Goal: Communication & Community: Answer question/provide support

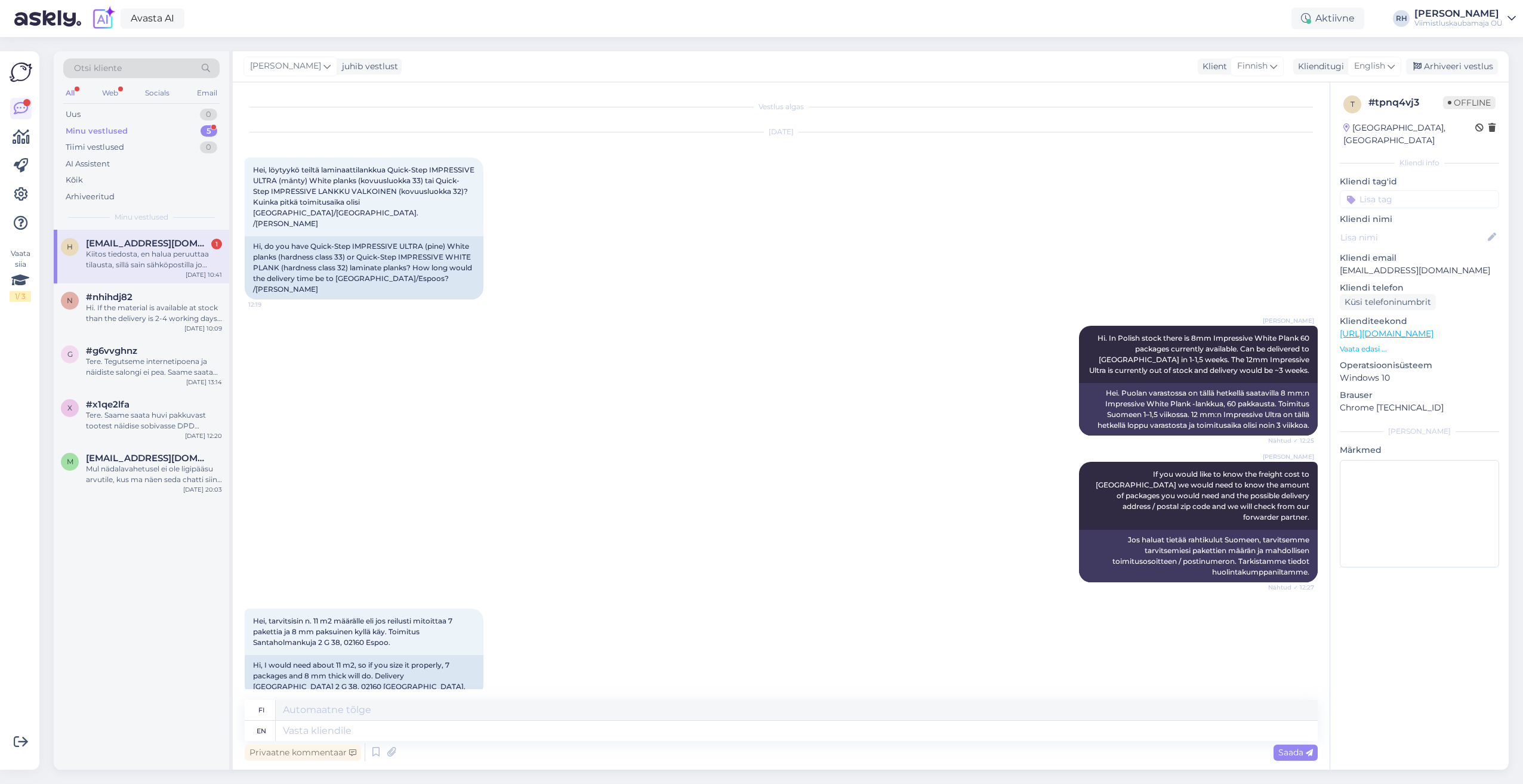
scroll to position [4140, 0]
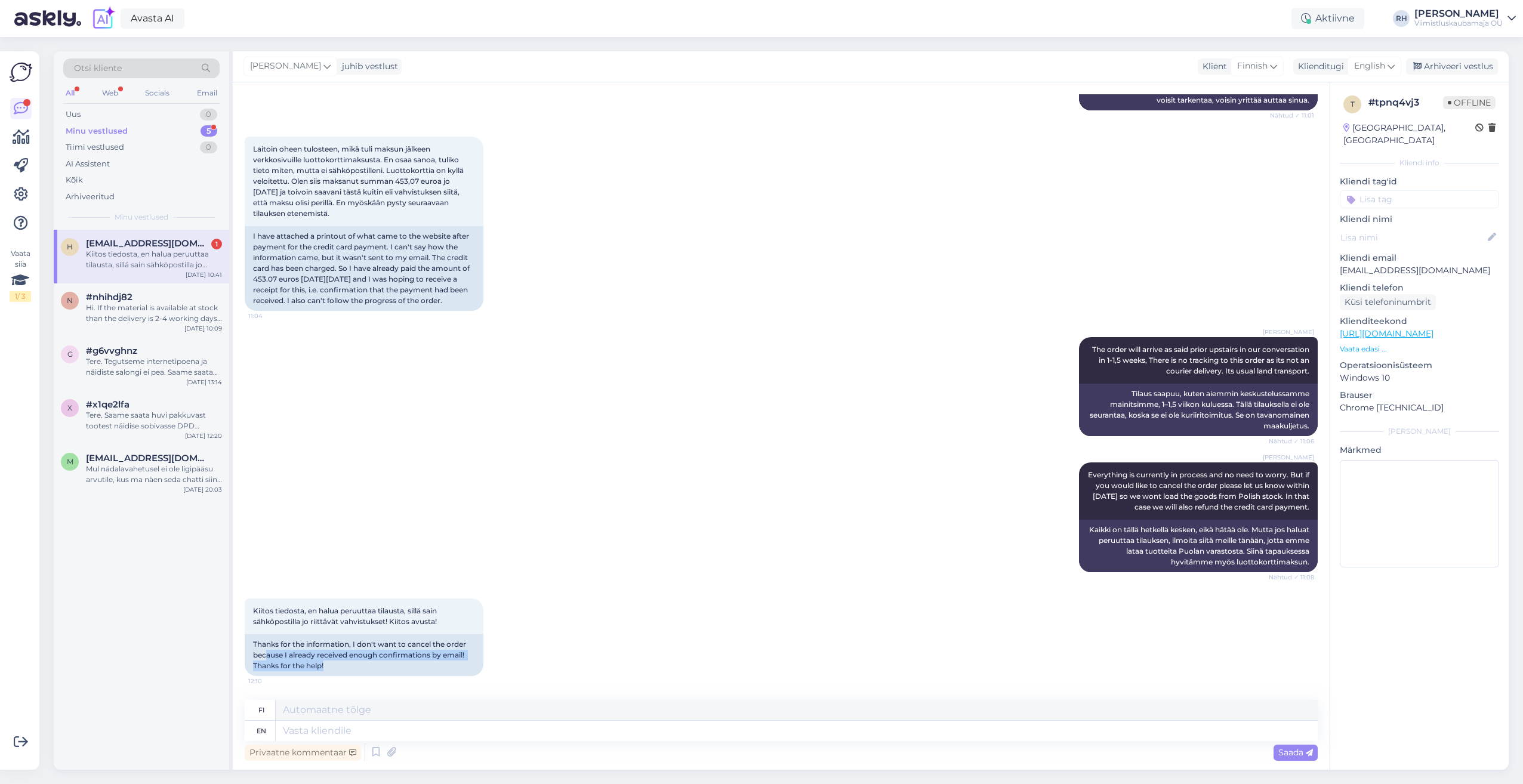
drag, startPoint x: 266, startPoint y: 654, endPoint x: 469, endPoint y: 681, distance: 204.8
click at [469, 681] on div "Kiitos tiedosta, en halua peruuttaa tilausta, sillä sain sähköpostilla jo riitt…" at bounding box center [781, 637] width 1073 height 104
drag, startPoint x: 469, startPoint y: 681, endPoint x: 410, endPoint y: 673, distance: 59.5
click at [410, 673] on div "Thanks for the information, I don't want to cancel the order because I already …" at bounding box center [364, 655] width 239 height 42
drag, startPoint x: 340, startPoint y: 658, endPoint x: 293, endPoint y: 628, distance: 55.8
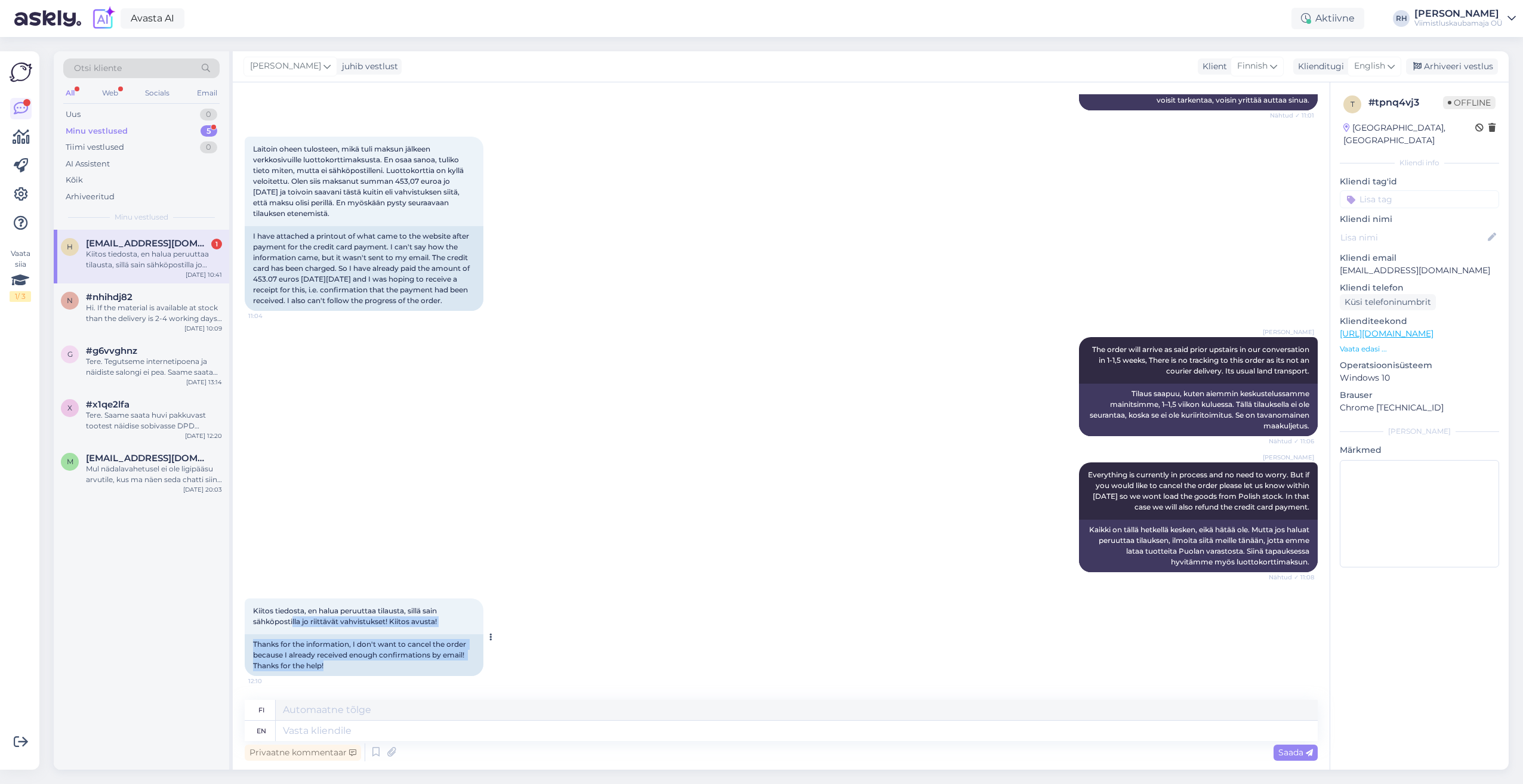
click at [293, 628] on div "Kiitos tiedosta, en halua peruuttaa tilausta, sillä sain sähköpostilla jo riitt…" at bounding box center [364, 637] width 239 height 78
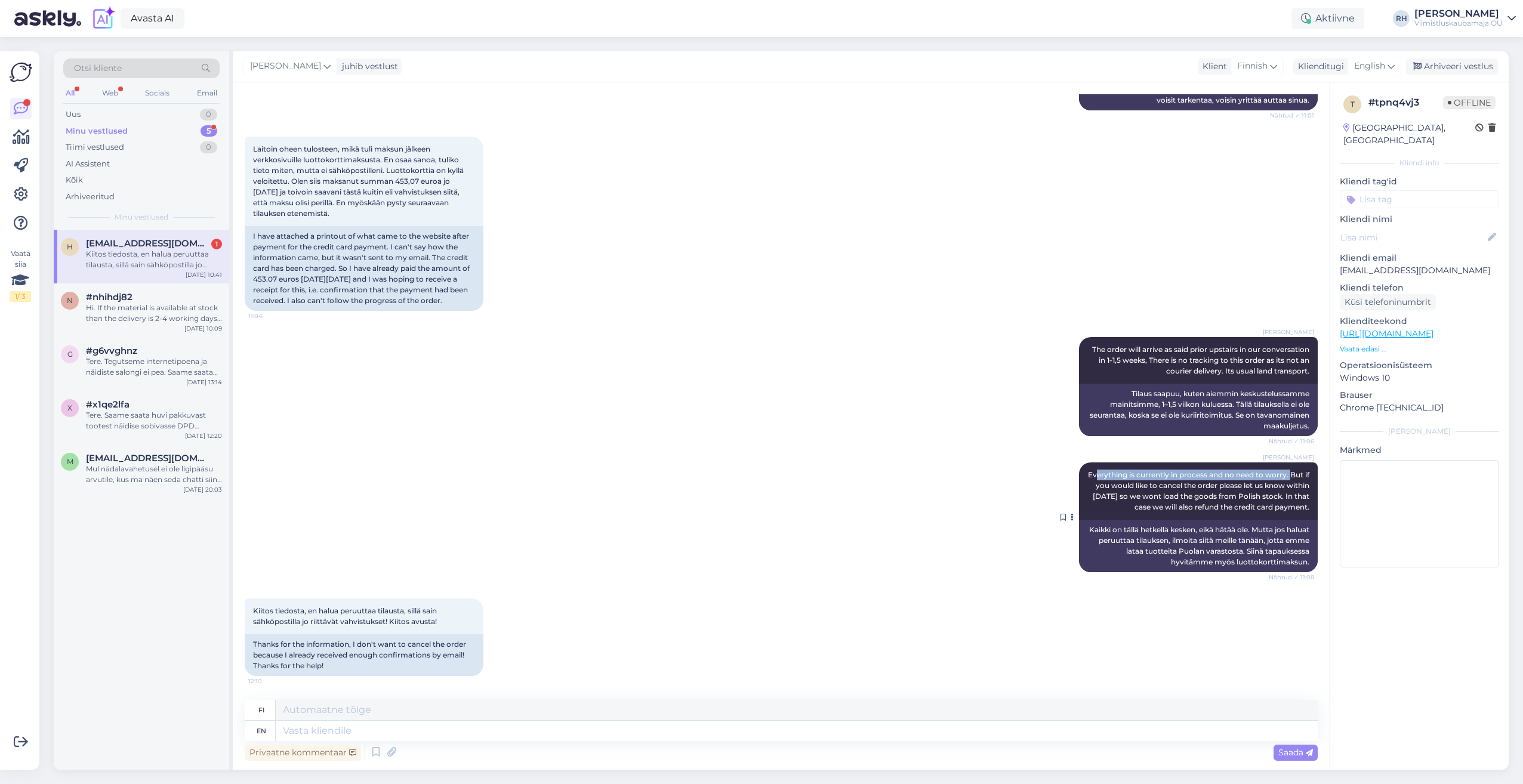
drag, startPoint x: 1093, startPoint y: 476, endPoint x: 1289, endPoint y: 476, distance: 196.0
click at [1289, 476] on span "Everything is currently in process and no need to worry. But if you would like …" at bounding box center [1200, 490] width 223 height 41
drag, startPoint x: 1117, startPoint y: 486, endPoint x: 1298, endPoint y: 505, distance: 182.0
click at [1298, 505] on span "Everything is currently in process and no need to worry. But if you would like …" at bounding box center [1200, 490] width 223 height 41
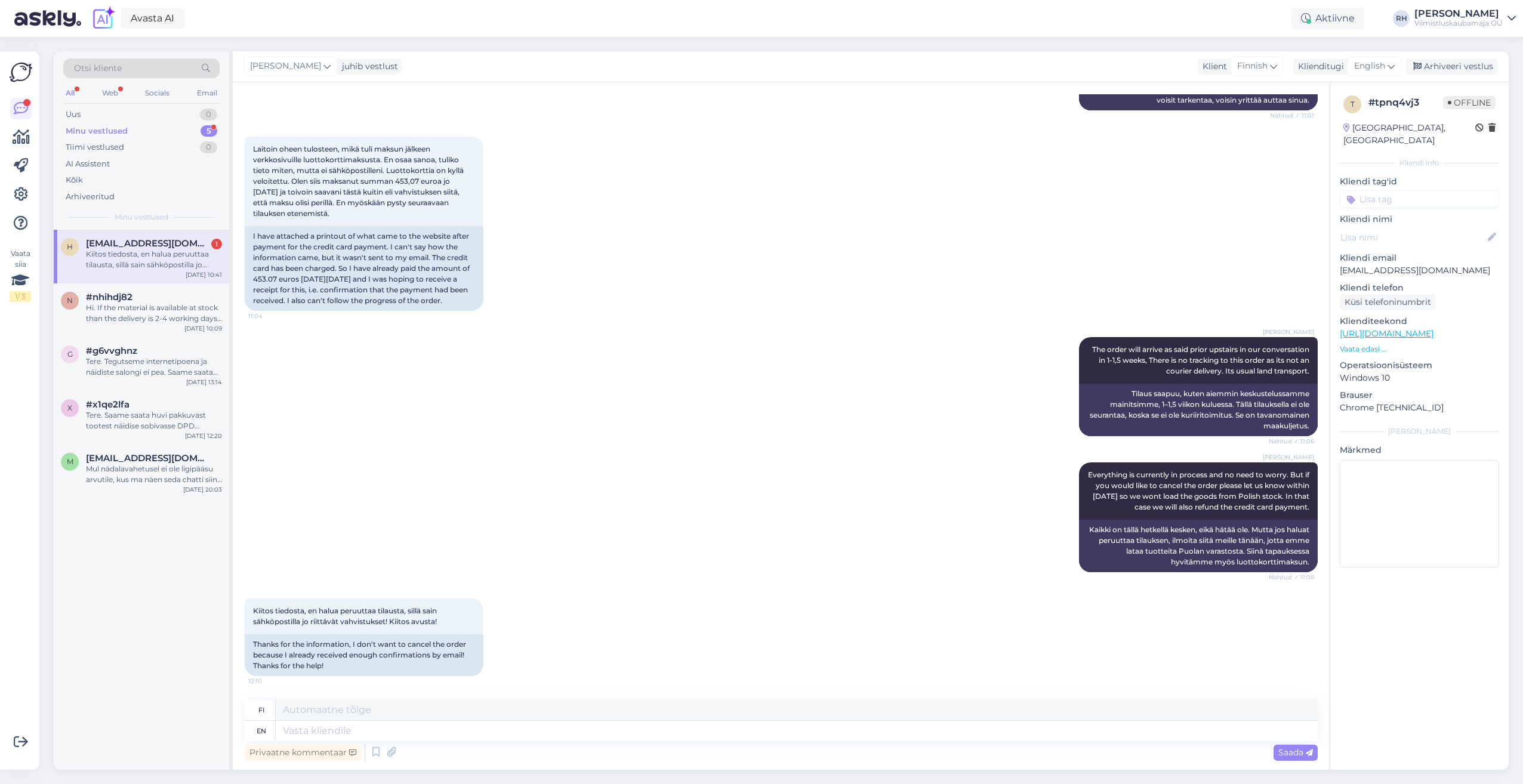
click at [743, 451] on div "Rivo Hiis Everything is currently in process and no need to worry. But if you w…" at bounding box center [781, 517] width 1073 height 136
click at [193, 250] on div "Kiitos tiedosta, en halua peruuttaa tilausta, sillä sain sähköpostilla jo riitt…" at bounding box center [154, 259] width 136 height 22
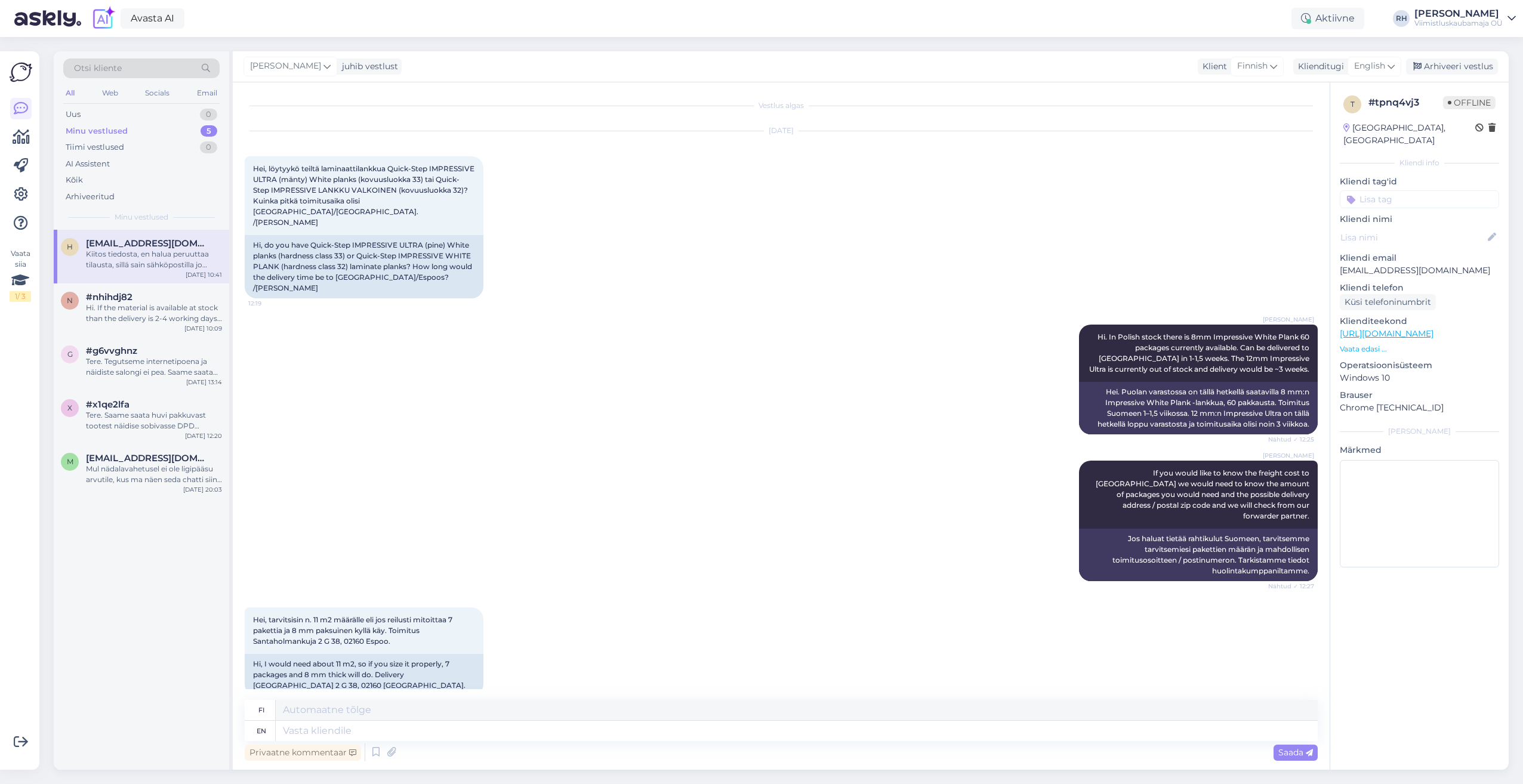
scroll to position [0, 0]
drag, startPoint x: 392, startPoint y: 643, endPoint x: 415, endPoint y: 651, distance: 24.4
click at [415, 655] on div "Hi, I would need about 11 m2, so if you size it properly, 7 packages and 8 mm t…" at bounding box center [364, 676] width 239 height 42
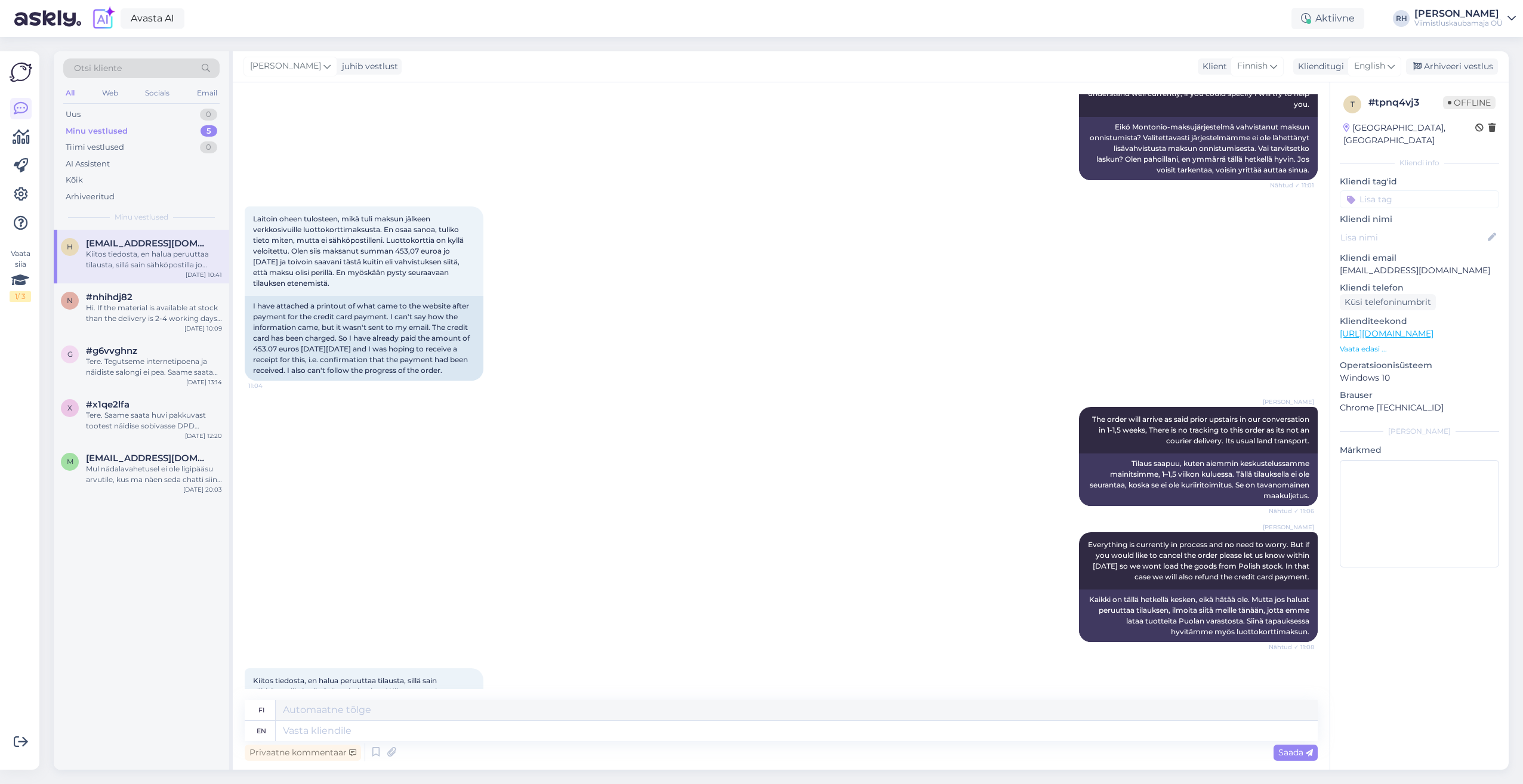
scroll to position [4140, 0]
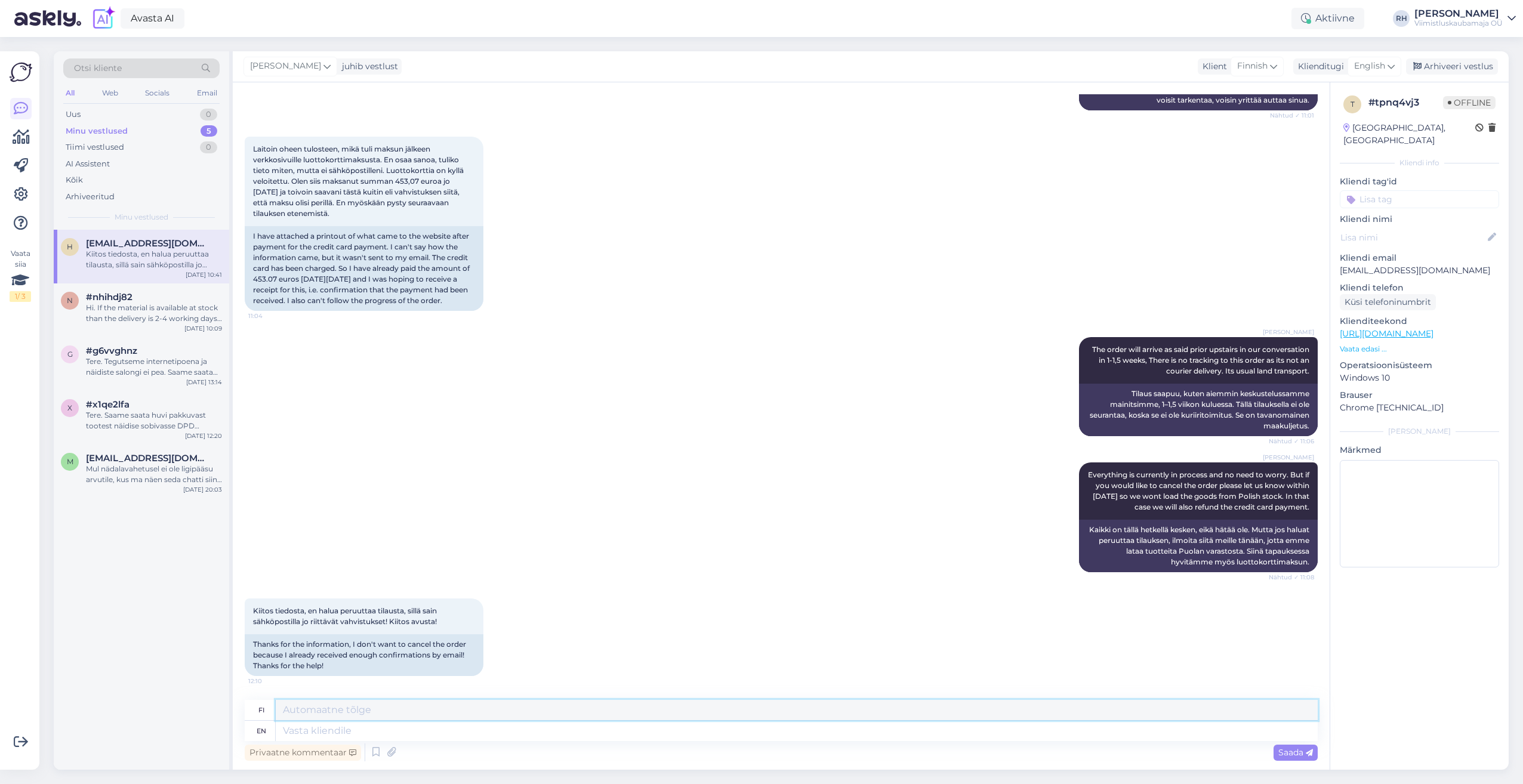
click at [367, 713] on textarea at bounding box center [796, 710] width 1042 height 20
click at [361, 724] on textarea at bounding box center [796, 730] width 1042 height 20
type textarea "Thank"
type textarea "Kiittää"
type textarea "Thank you f"
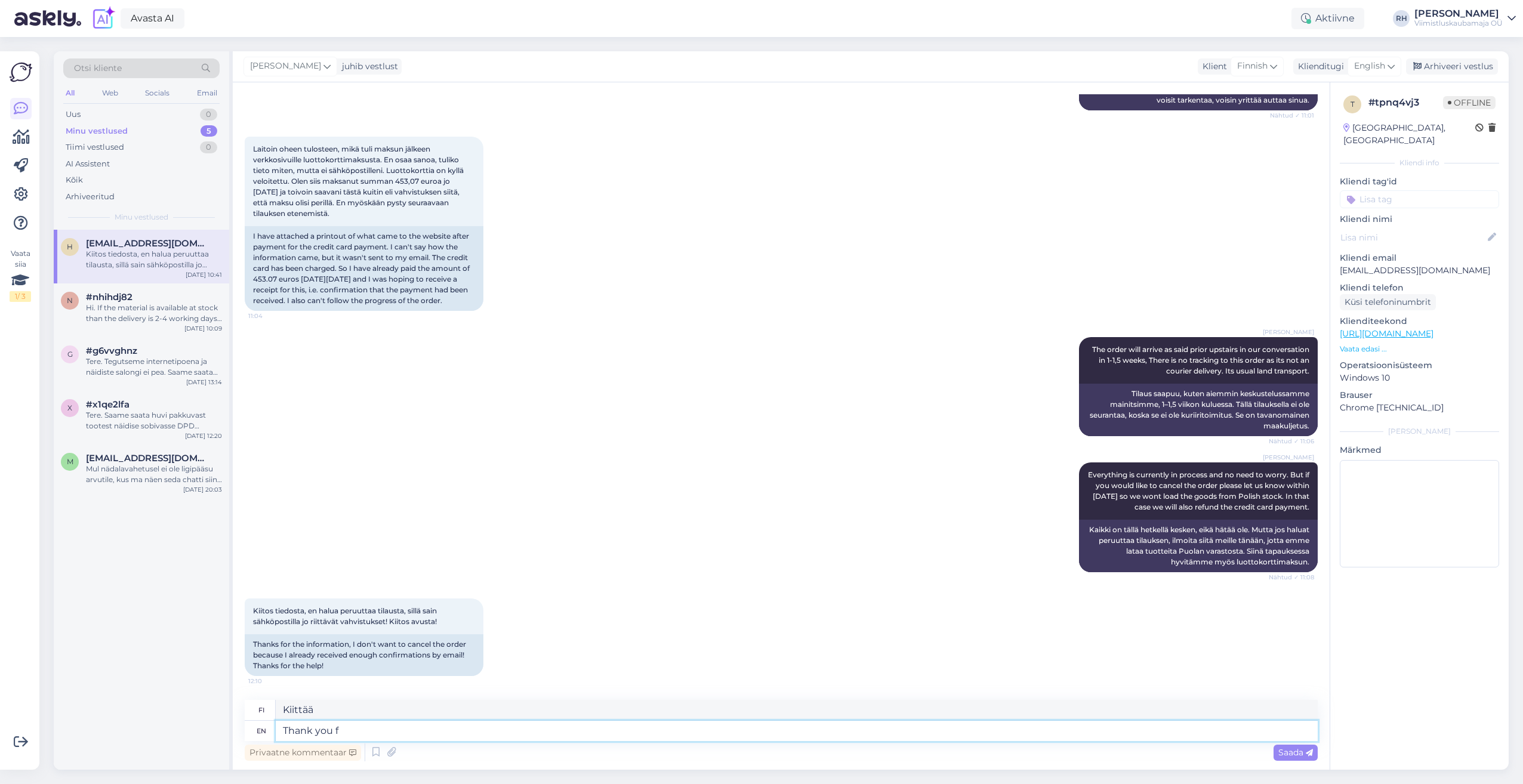
type textarea "Kiitos"
type textarea "Thank you for the"
type textarea "Kiitos tästä"
type textarea "Thank you for the informatio"
type textarea "Kiitos tiedoista"
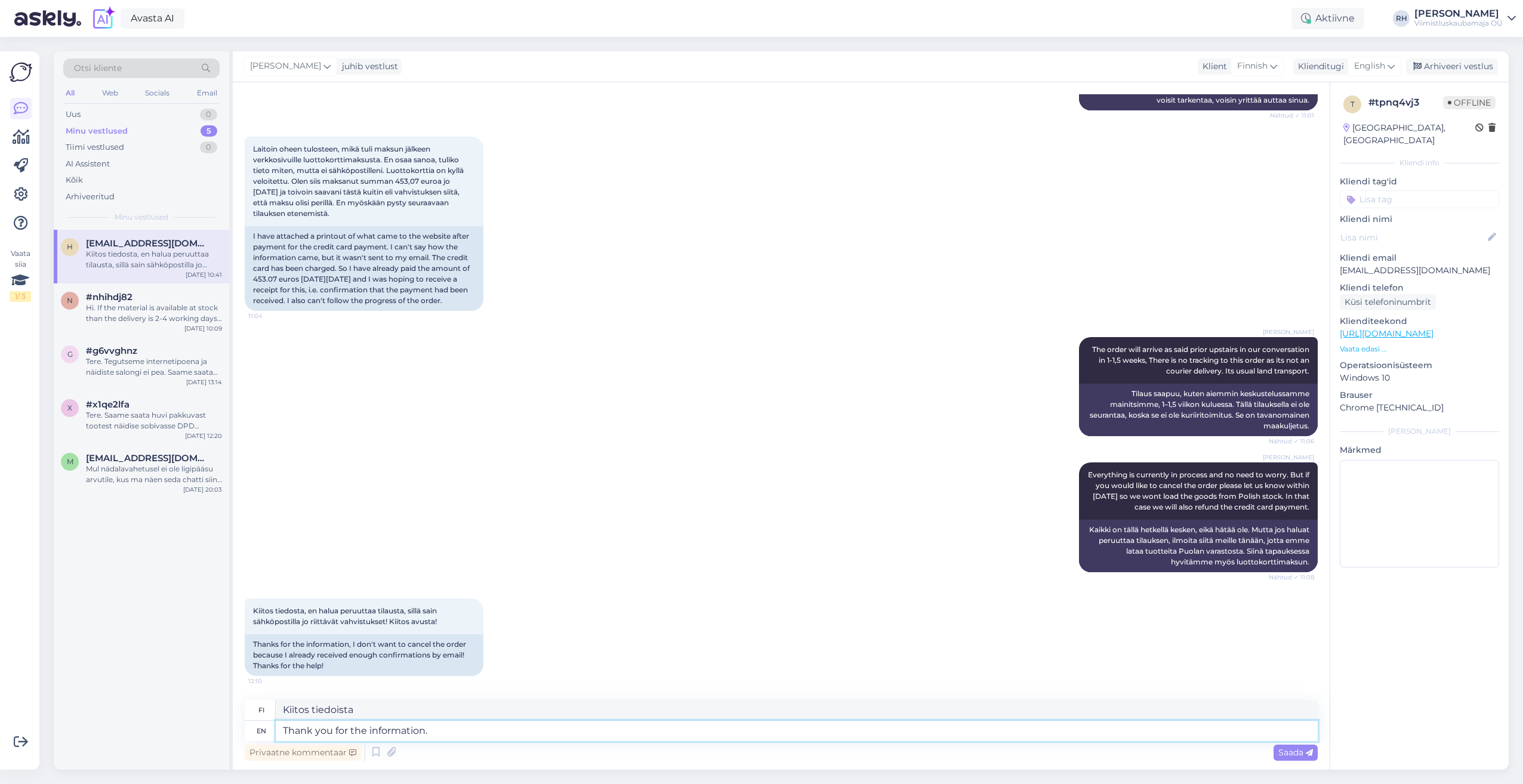
type textarea "Thank you for the information."
type textarea "Kiitos tiedoista."
type textarea "Thank you for the information. Have a nice day."
type textarea "Kiitos tiedoista. Hyvää päivänjatkoa."
type textarea "Thank you for the information. Have a nice day."
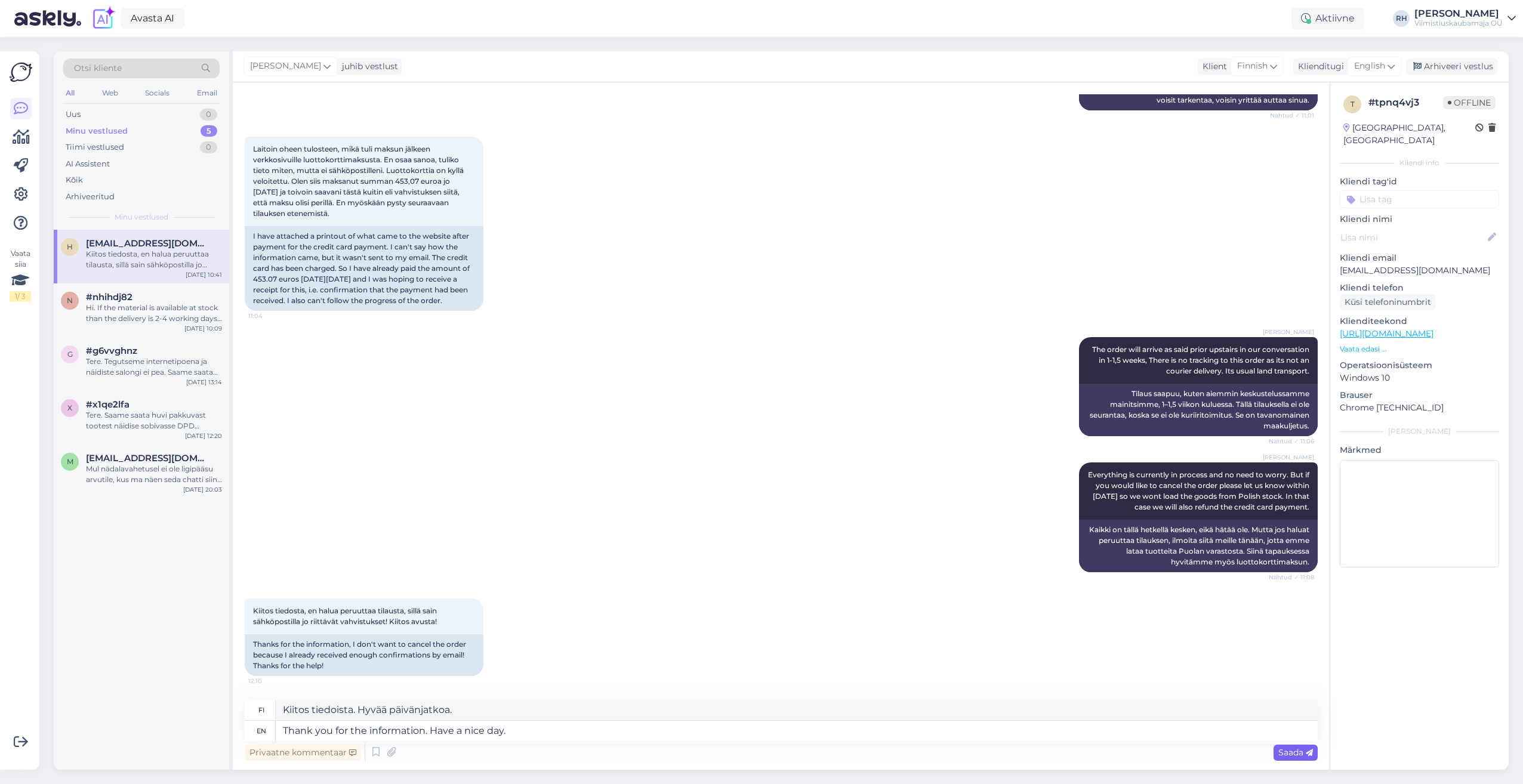
click at [1289, 752] on span "Saada" at bounding box center [1296, 751] width 35 height 10
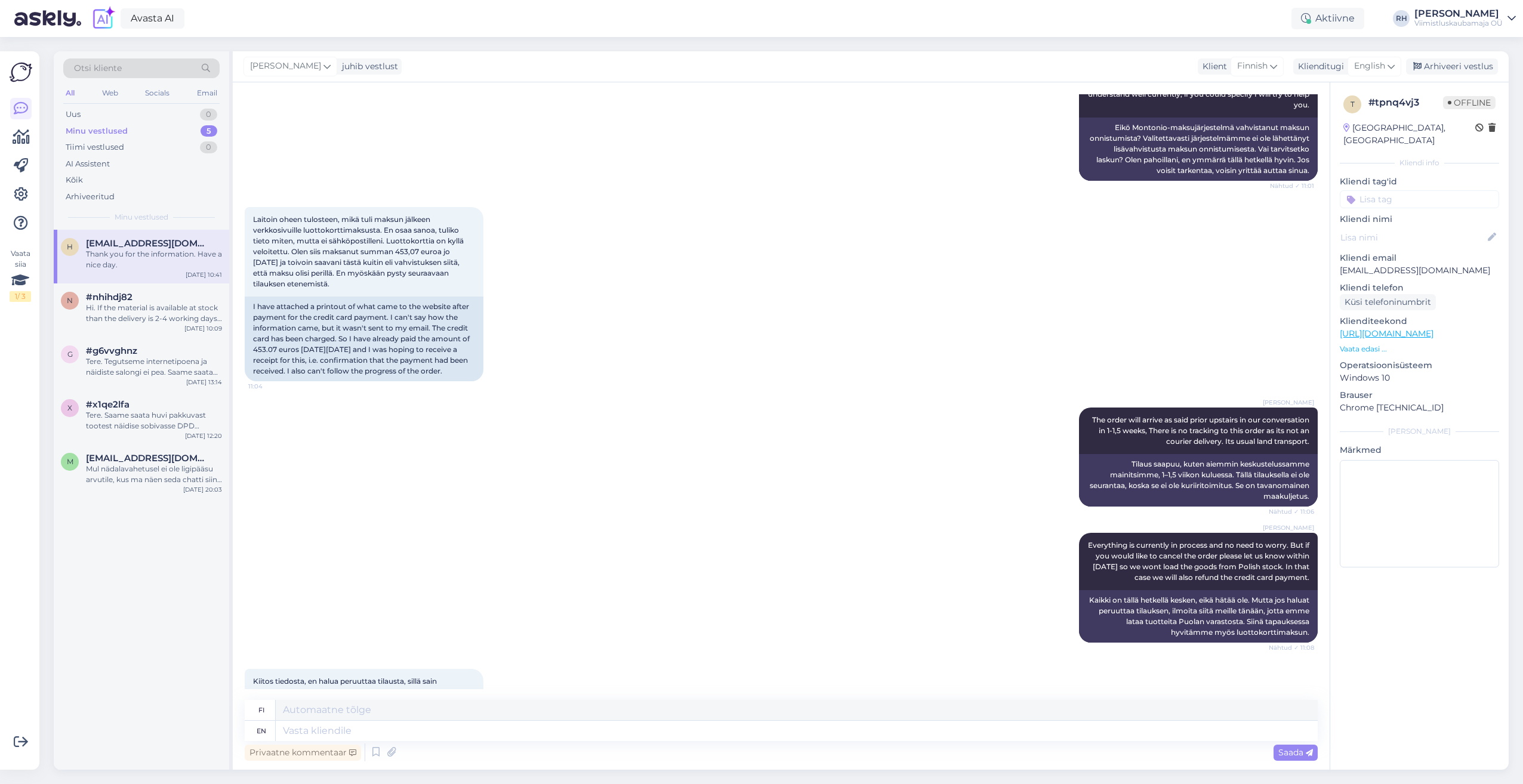
scroll to position [4032, 0]
